Goal: Task Accomplishment & Management: Use online tool/utility

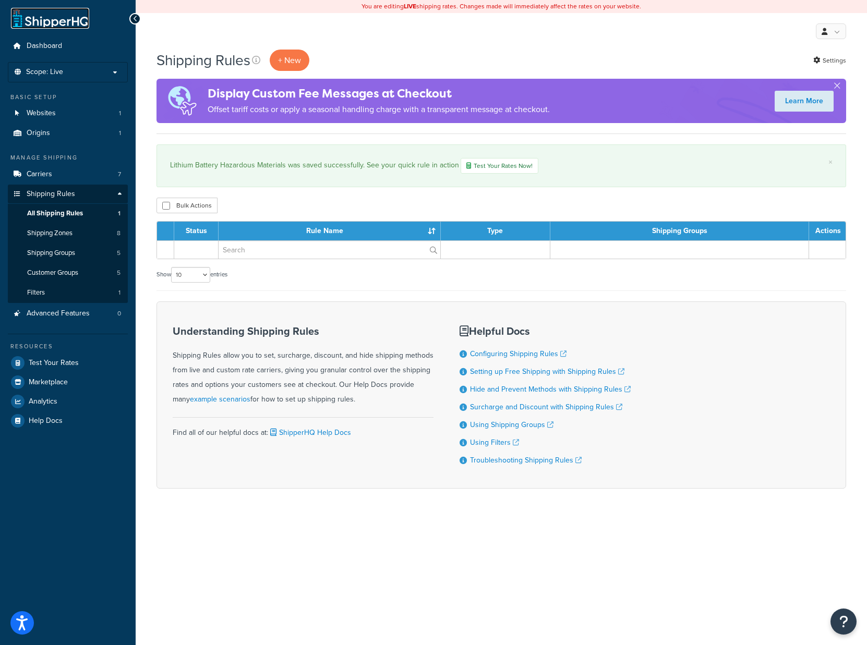
click at [56, 26] on link at bounding box center [50, 18] width 78 height 21
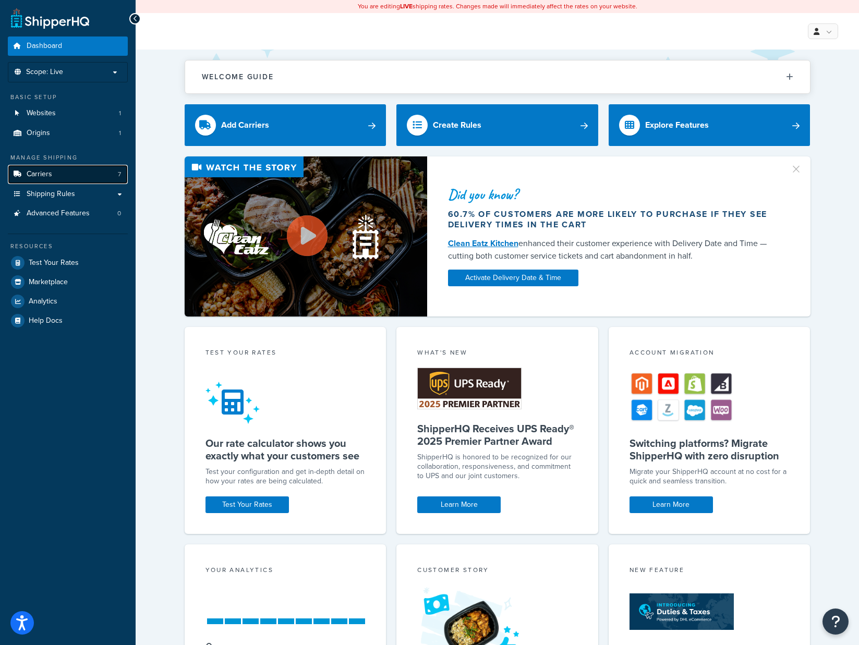
click at [60, 176] on link "Carriers 7" at bounding box center [68, 174] width 120 height 19
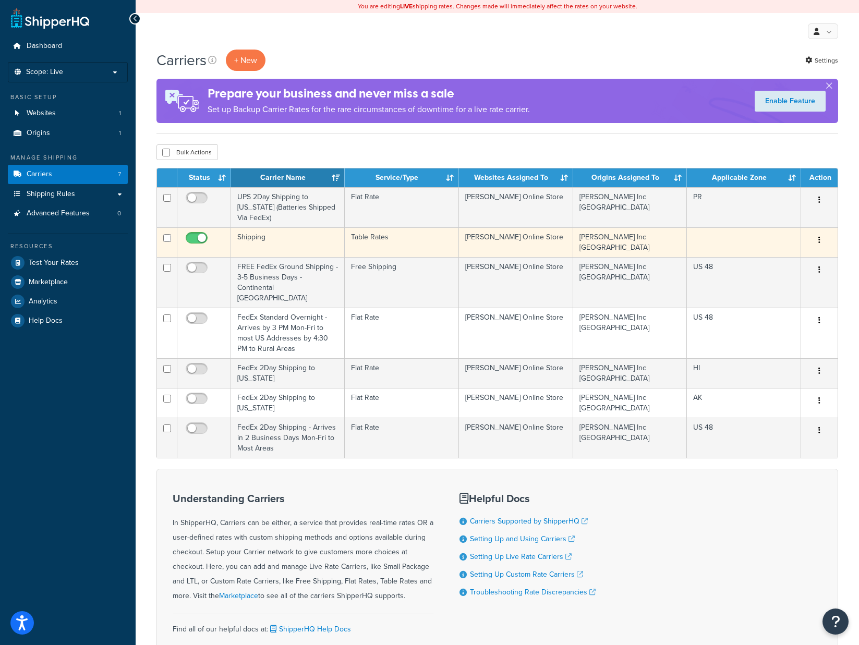
click at [268, 241] on td "Shipping" at bounding box center [288, 242] width 114 height 30
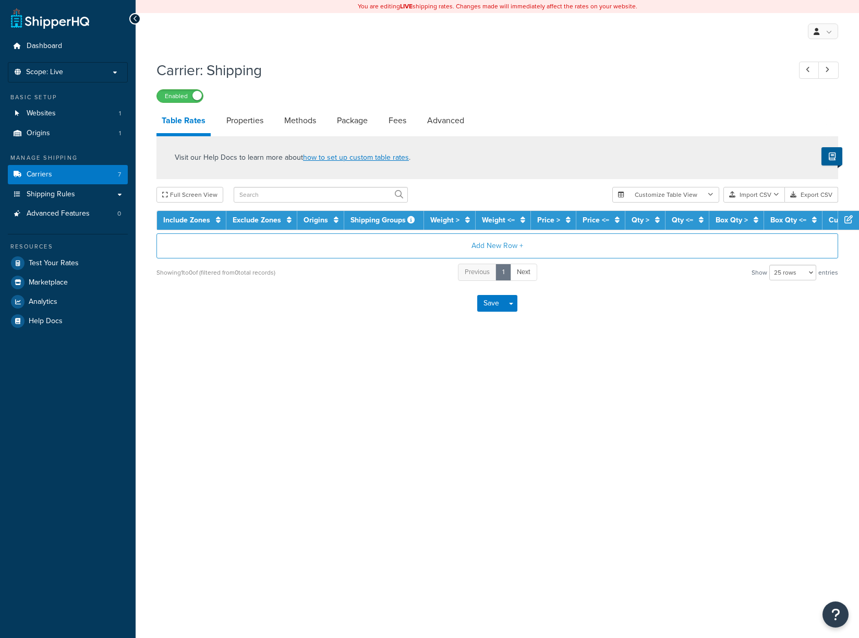
select select "25"
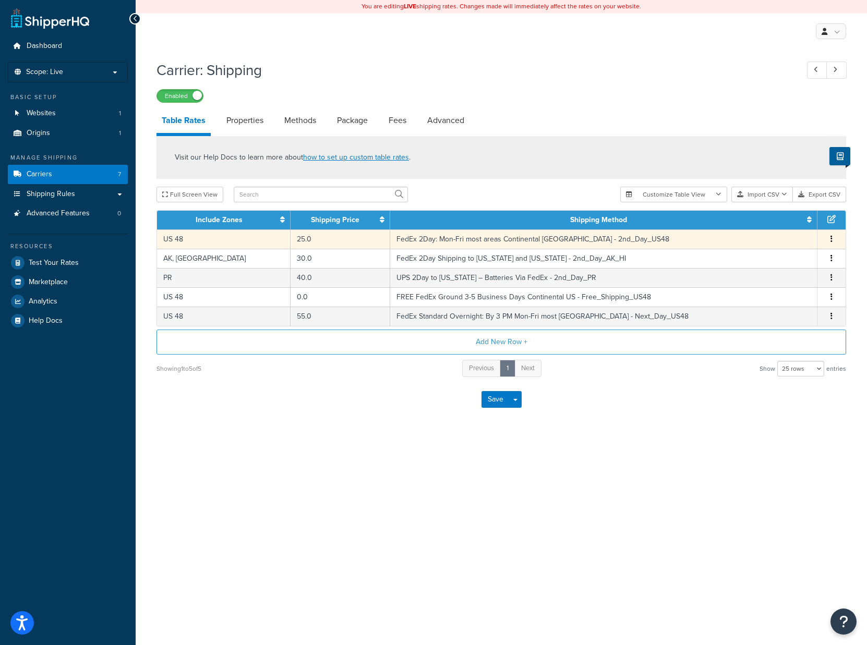
click at [291, 236] on td "25.0" at bounding box center [340, 239] width 99 height 19
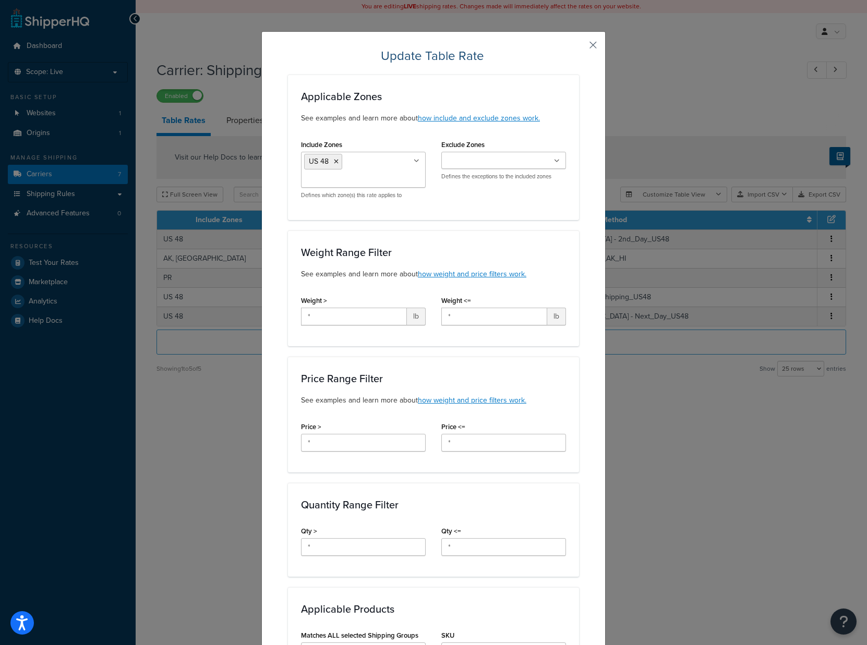
click at [579, 47] on button "button" at bounding box center [578, 48] width 3 height 3
